Goal: Transaction & Acquisition: Download file/media

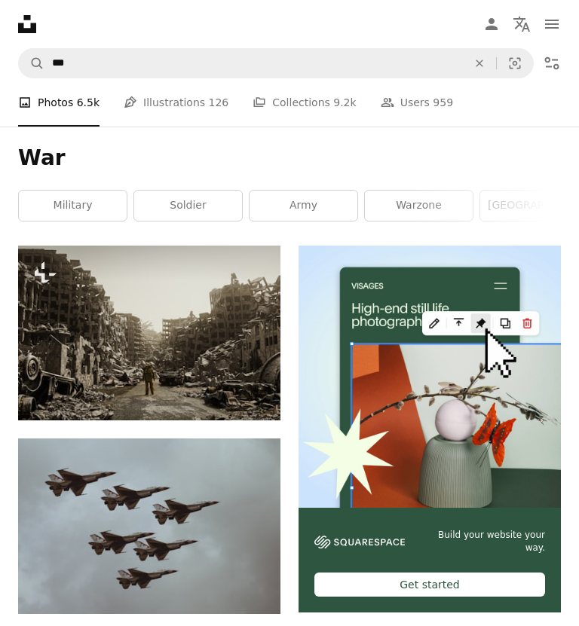
scroll to position [7197, 0]
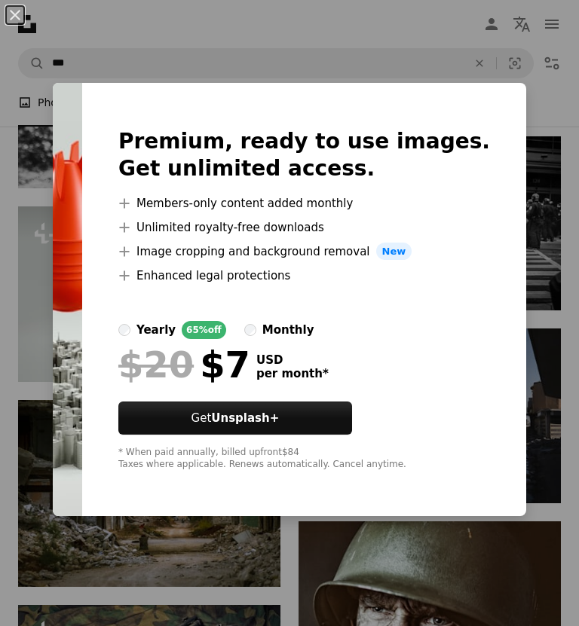
click at [466, 321] on div at bounding box center [303, 303] width 371 height 36
click at [501, 594] on div "An X shape Premium, ready to use images. Get unlimited access. A plus sign Memb…" at bounding box center [289, 313] width 579 height 626
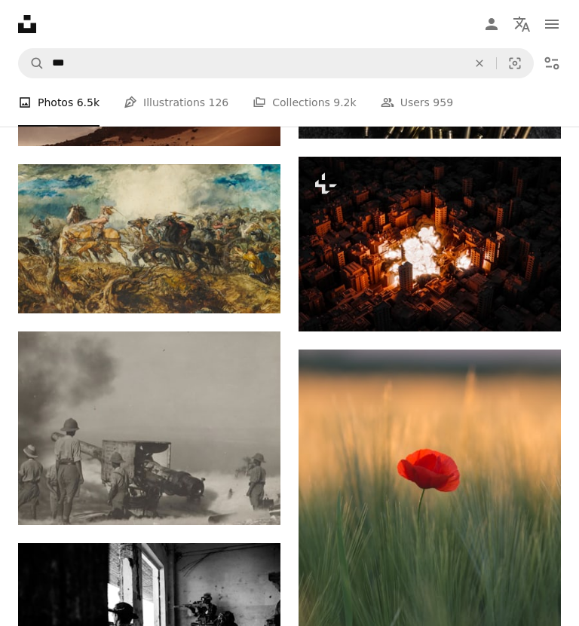
scroll to position [8986, 0]
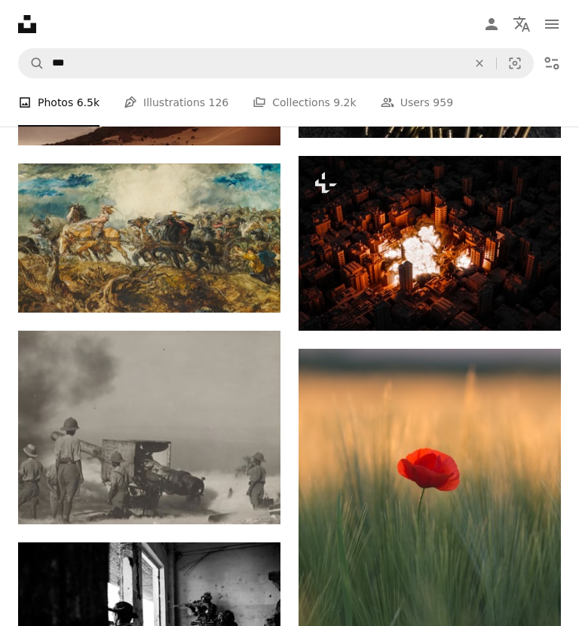
click at [509, 293] on button "A lock Download" at bounding box center [503, 304] width 84 height 24
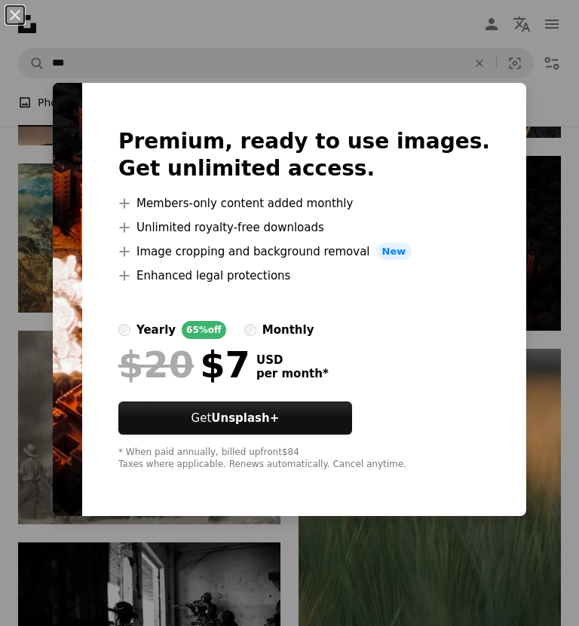
click at [487, 111] on div "An X shape Premium, ready to use images. Get unlimited access. A plus sign Memb…" at bounding box center [289, 313] width 579 height 626
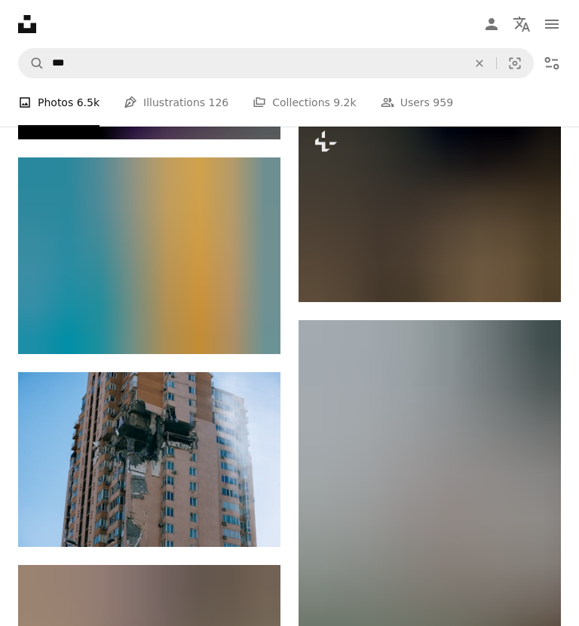
scroll to position [38466, 0]
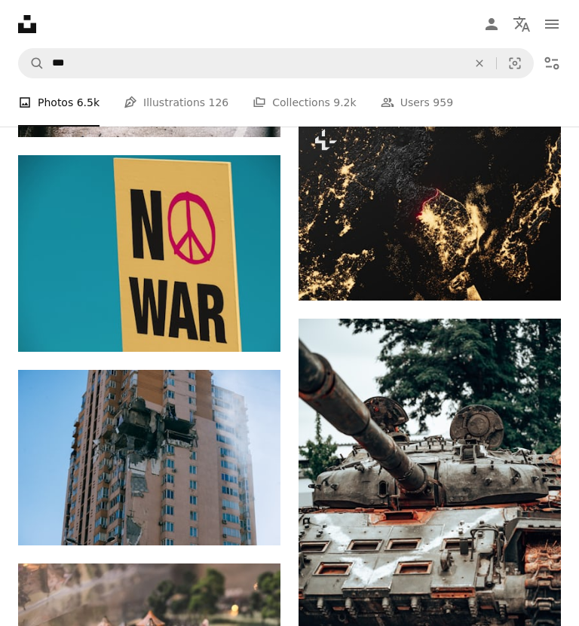
click at [254, 323] on icon "Download" at bounding box center [251, 324] width 10 height 11
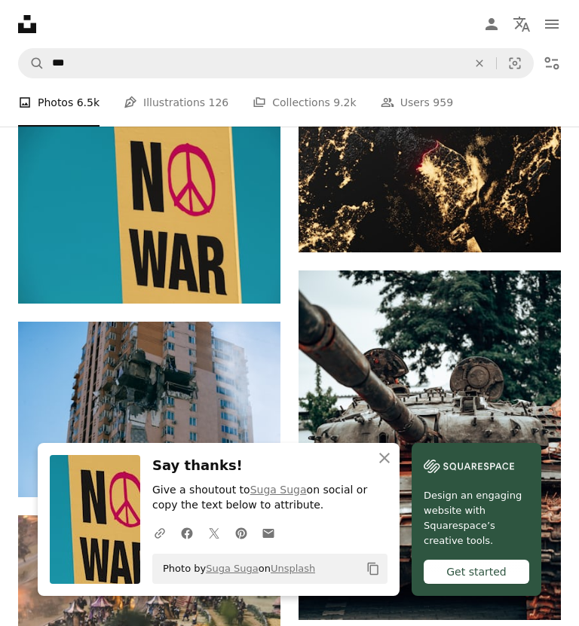
click at [394, 473] on button "An X shape Close" at bounding box center [384, 458] width 30 height 30
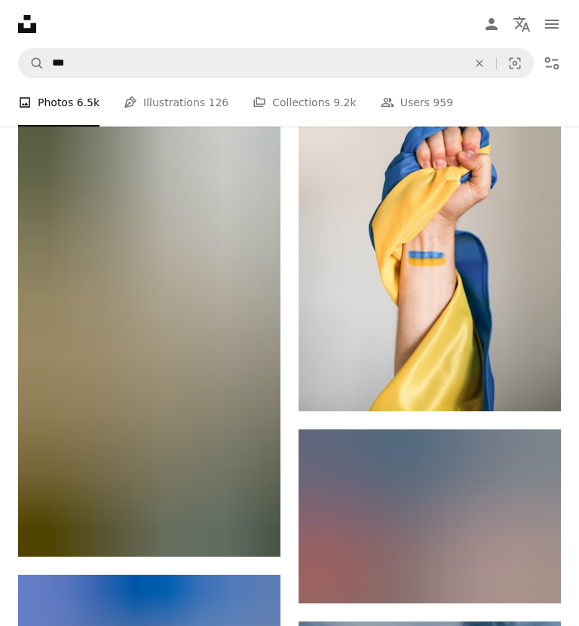
scroll to position [66322, 0]
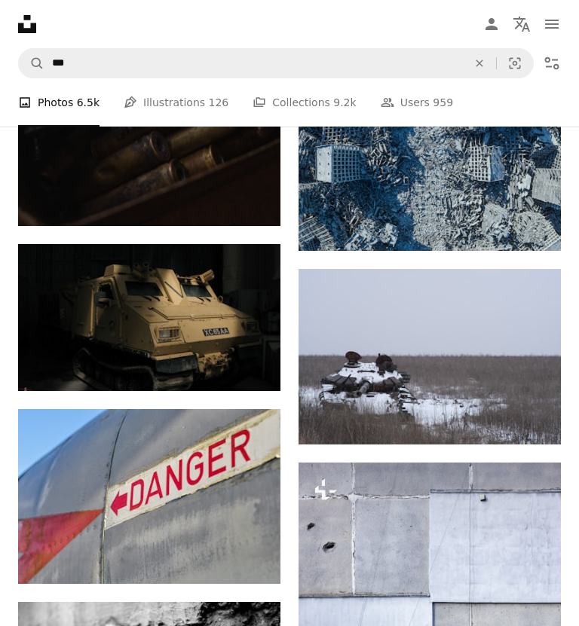
click at [184, 98] on link "Pen Tool Illustrations 126" at bounding box center [176, 102] width 105 height 48
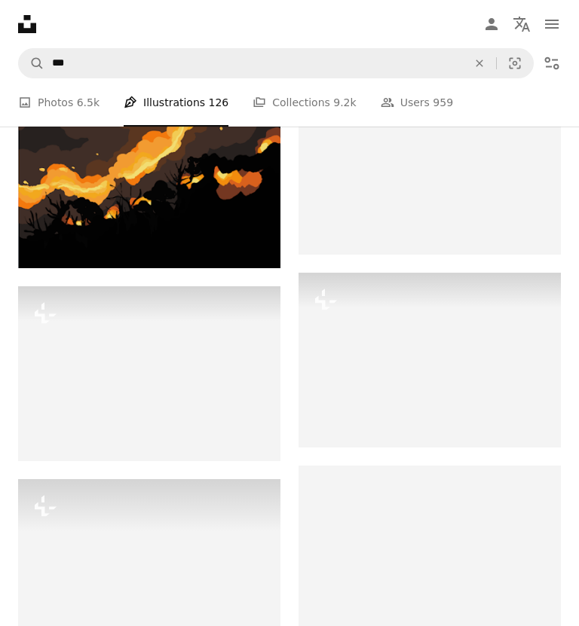
scroll to position [1242, 0]
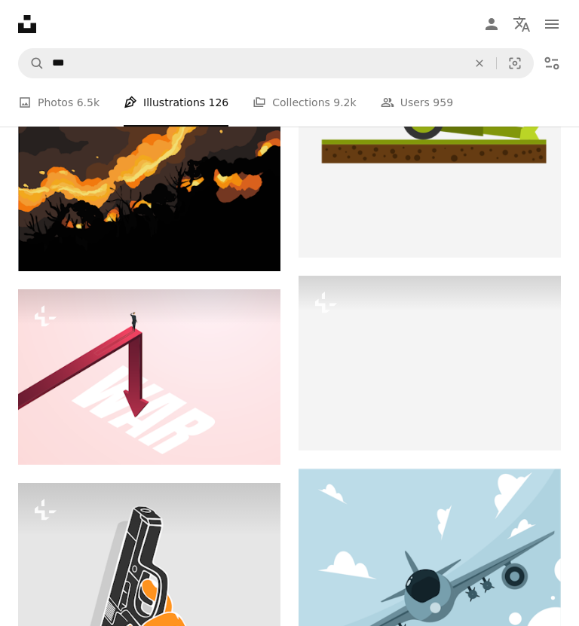
click at [300, 102] on link "A stack of folders Collections 9.2k" at bounding box center [303, 102] width 103 height 48
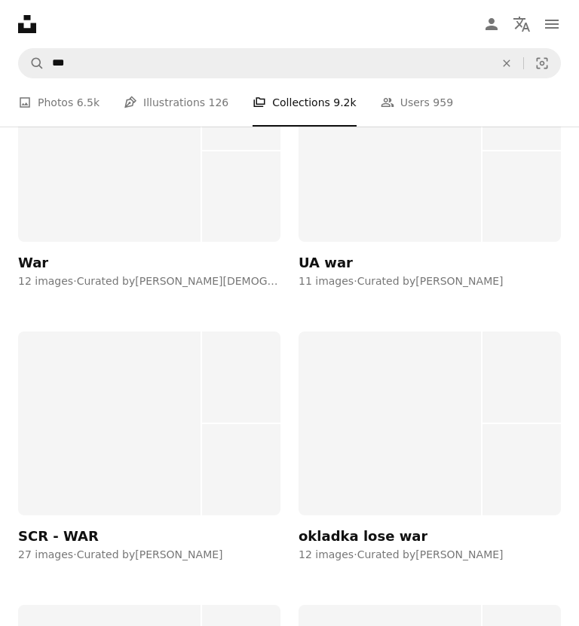
scroll to position [12753, 0]
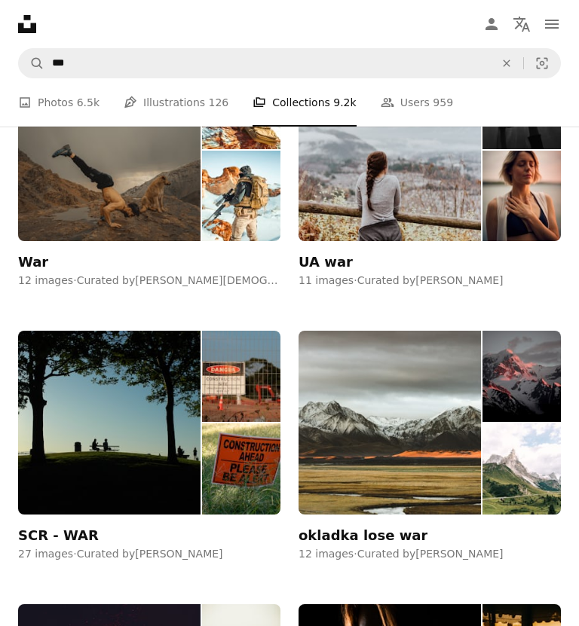
click at [408, 100] on link "People Users 959" at bounding box center [416, 102] width 72 height 48
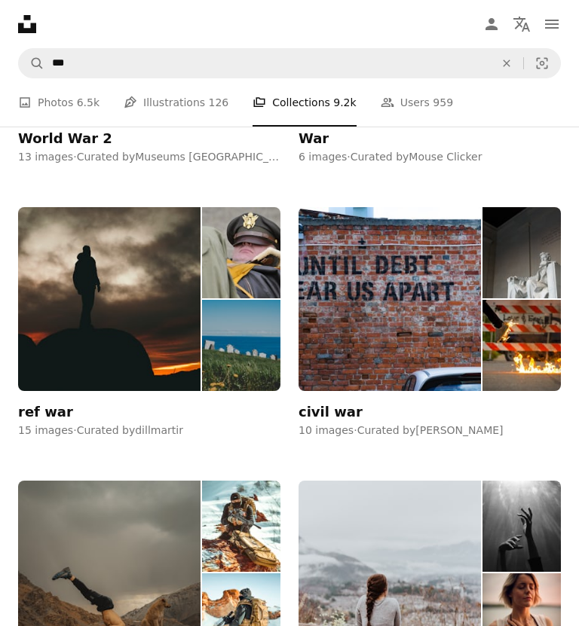
scroll to position [12330, 0]
click at [70, 102] on link "A photo Photos 6.5k" at bounding box center [58, 102] width 81 height 48
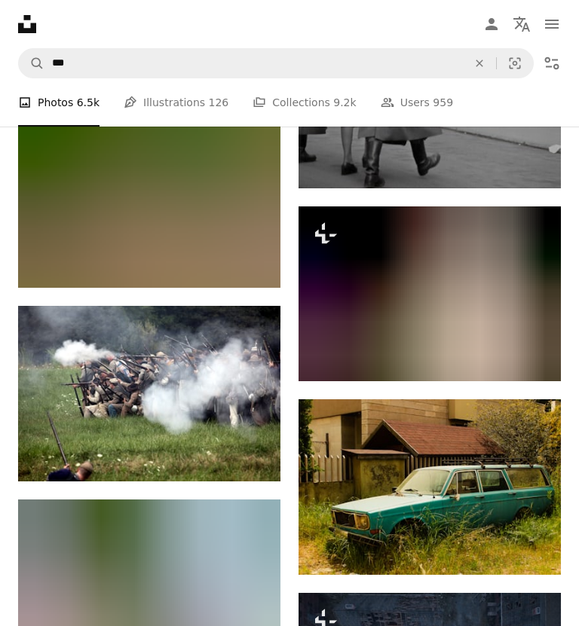
scroll to position [61679, 0]
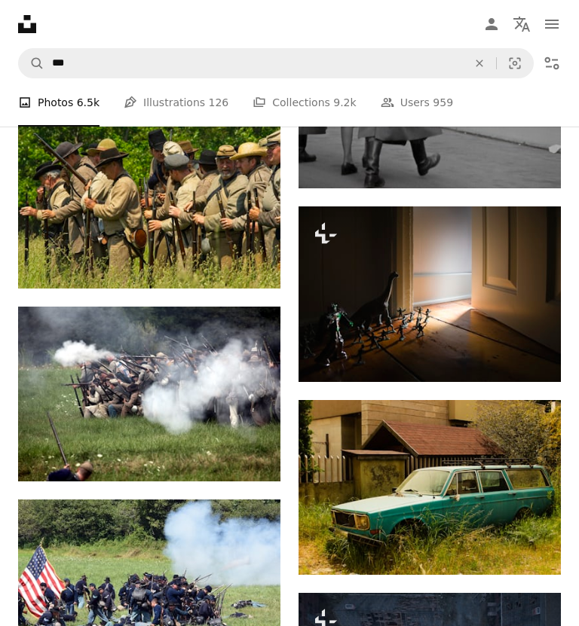
click at [252, 445] on icon "Arrow pointing down" at bounding box center [250, 454] width 12 height 18
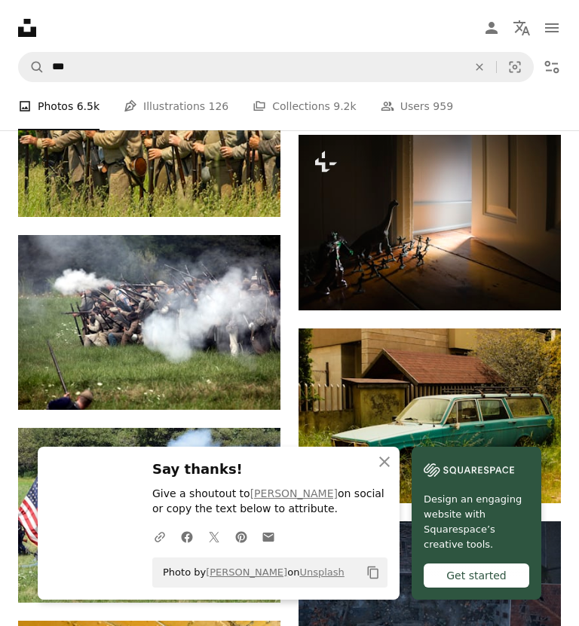
scroll to position [61752, 0]
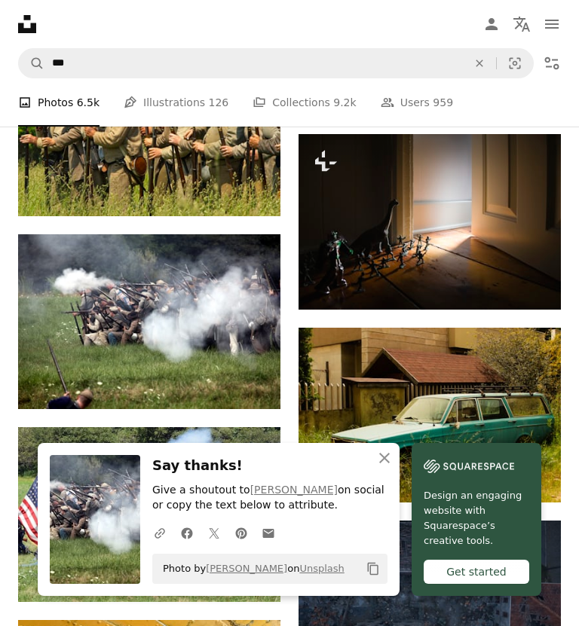
click at [390, 467] on icon "An X shape" at bounding box center [384, 458] width 18 height 18
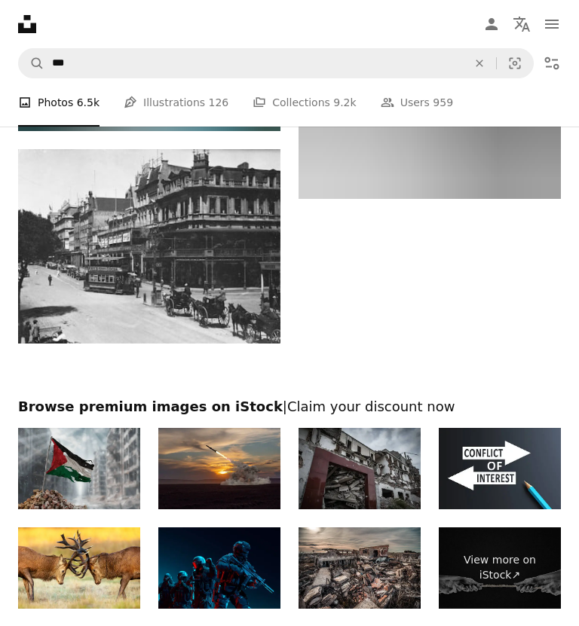
scroll to position [69495, 0]
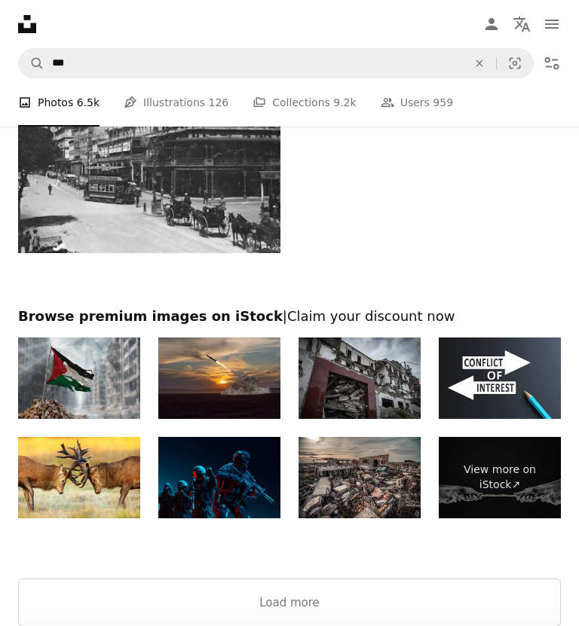
click at [326, 584] on button "Load more" at bounding box center [289, 603] width 542 height 48
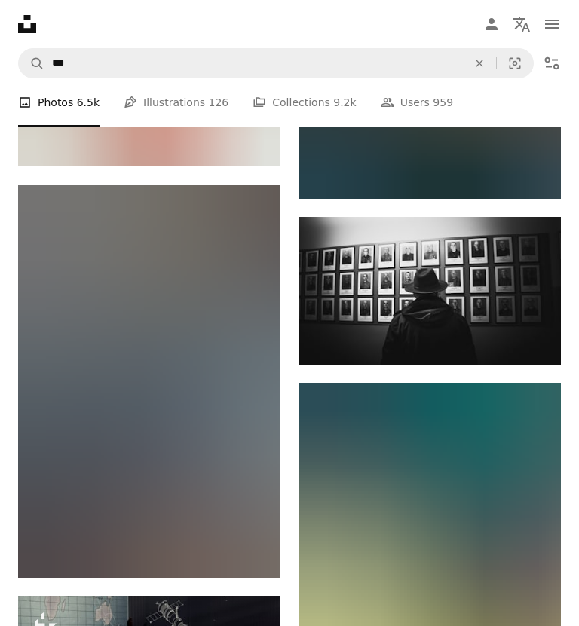
scroll to position [96299, 0]
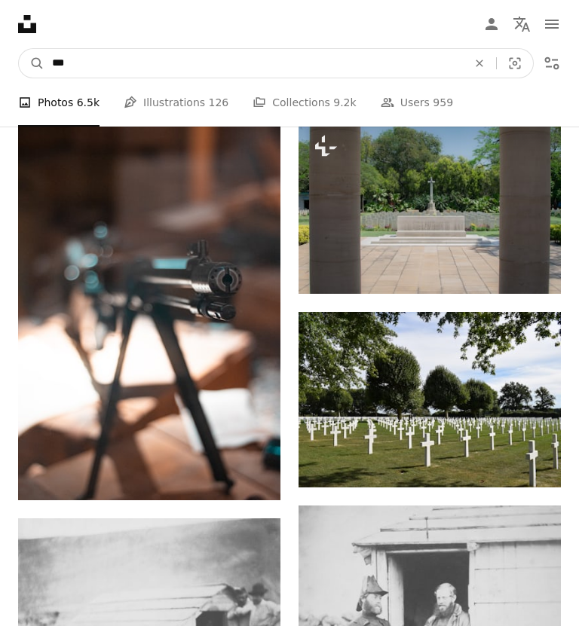
click at [96, 64] on input "***" at bounding box center [253, 63] width 418 height 29
click at [117, 60] on input "***" at bounding box center [253, 63] width 418 height 29
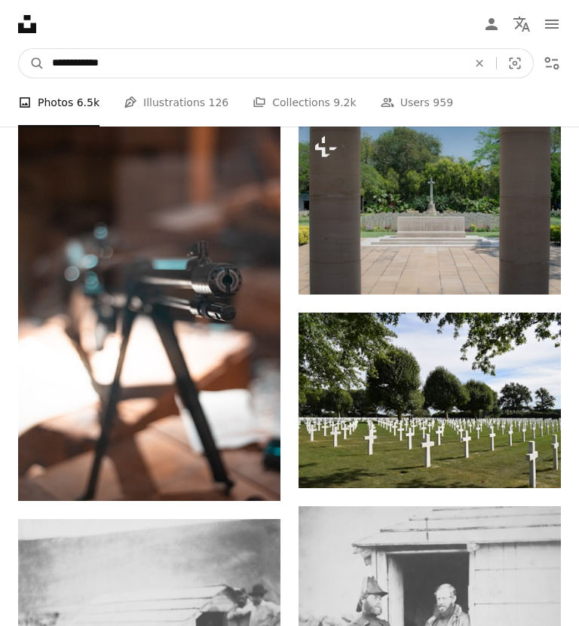
type input "**********"
click at [32, 63] on button "A magnifying glass" at bounding box center [32, 63] width 26 height 29
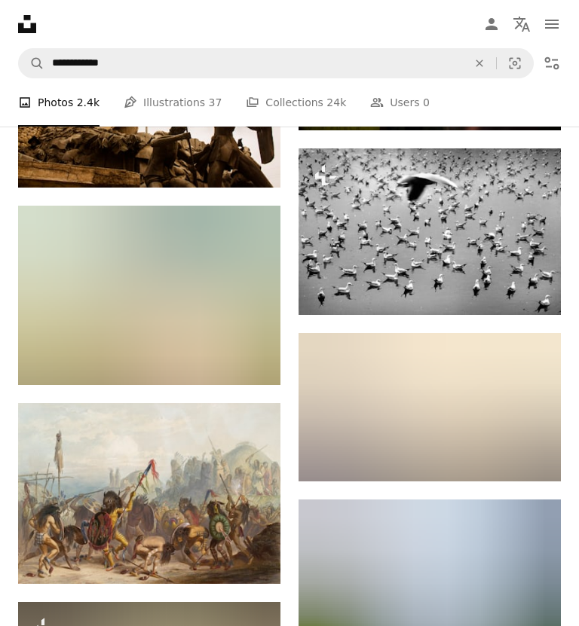
scroll to position [30467, 0]
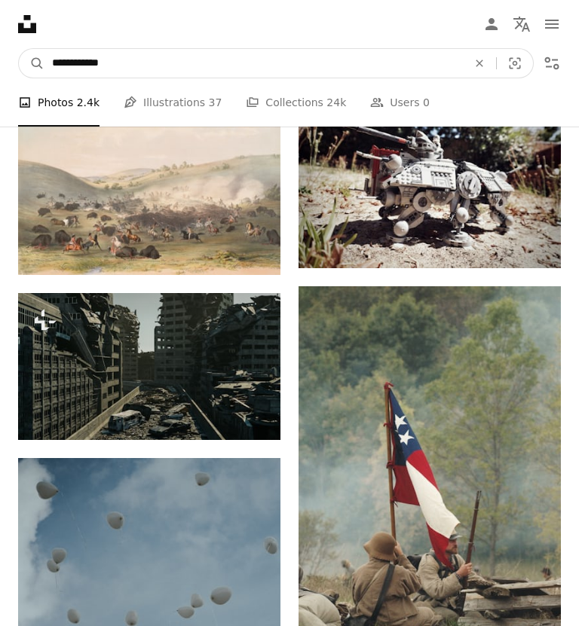
click at [78, 60] on input "**********" at bounding box center [253, 63] width 418 height 29
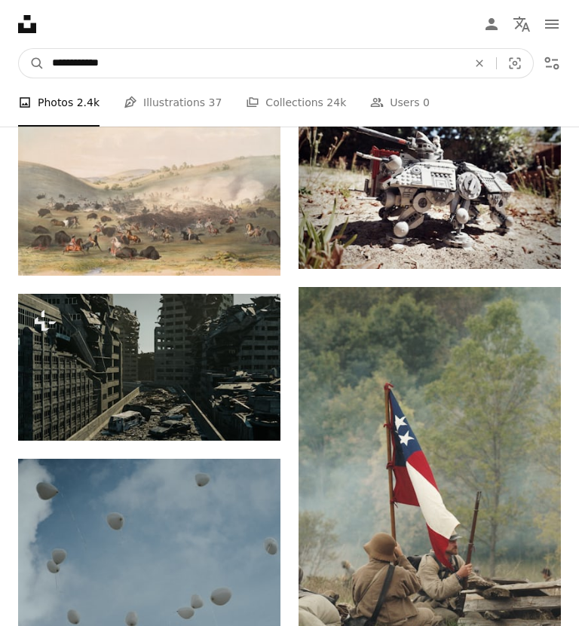
click at [127, 66] on input "**********" at bounding box center [253, 63] width 418 height 29
type input "*"
type input "**********"
click at [32, 63] on button "A magnifying glass" at bounding box center [32, 63] width 26 height 29
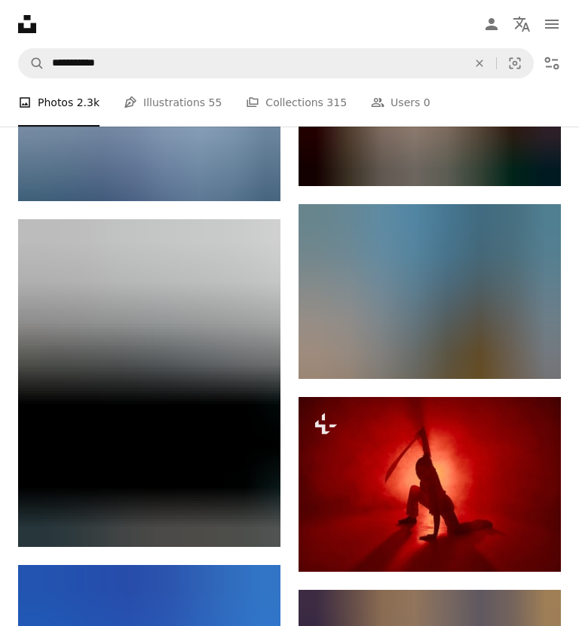
scroll to position [35743, 0]
